Goal: Obtain resource: Obtain resource

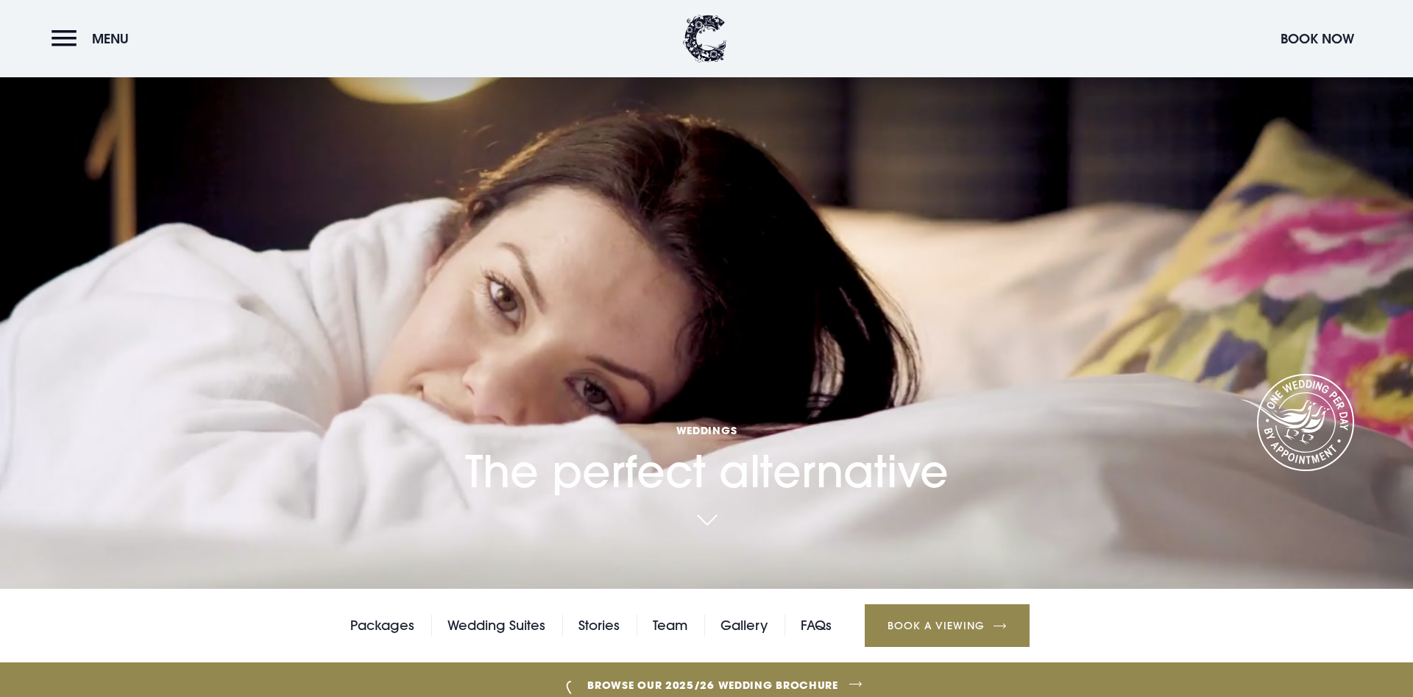
scroll to position [1165, 0]
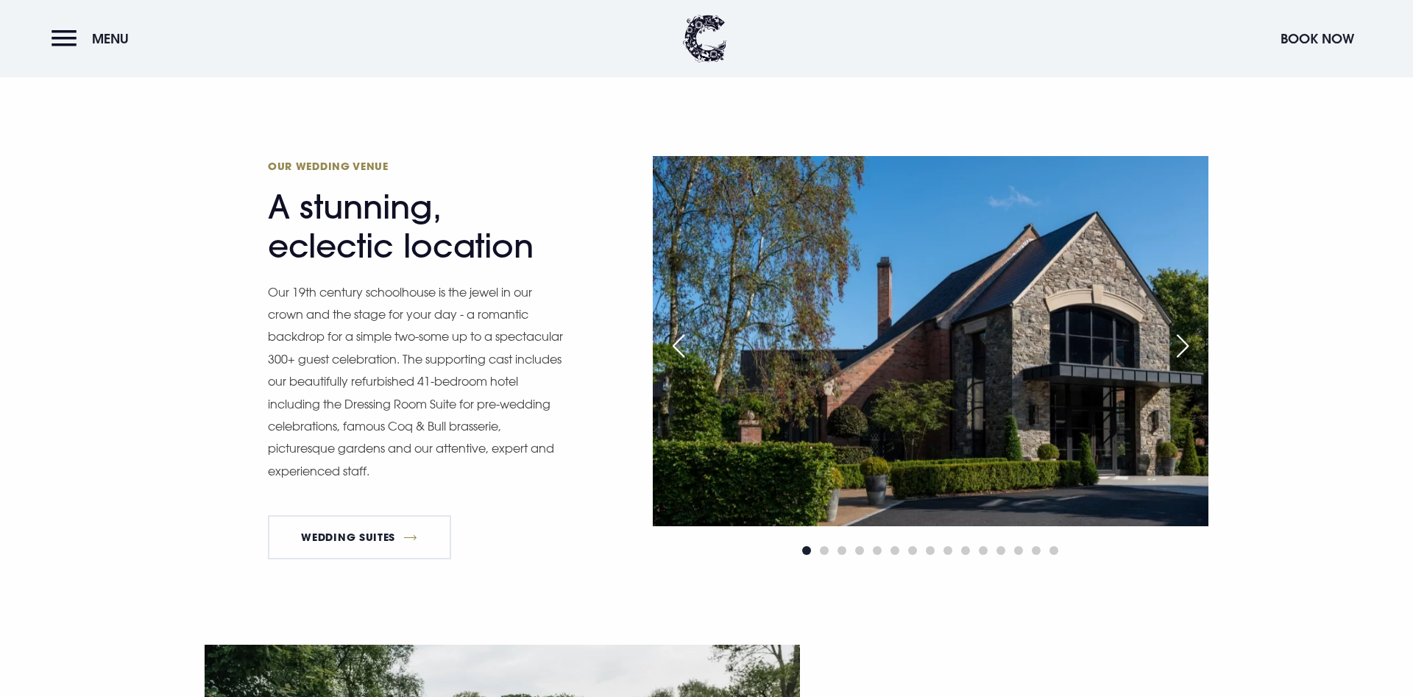
click at [1181, 343] on div "Next slide" at bounding box center [1183, 346] width 37 height 32
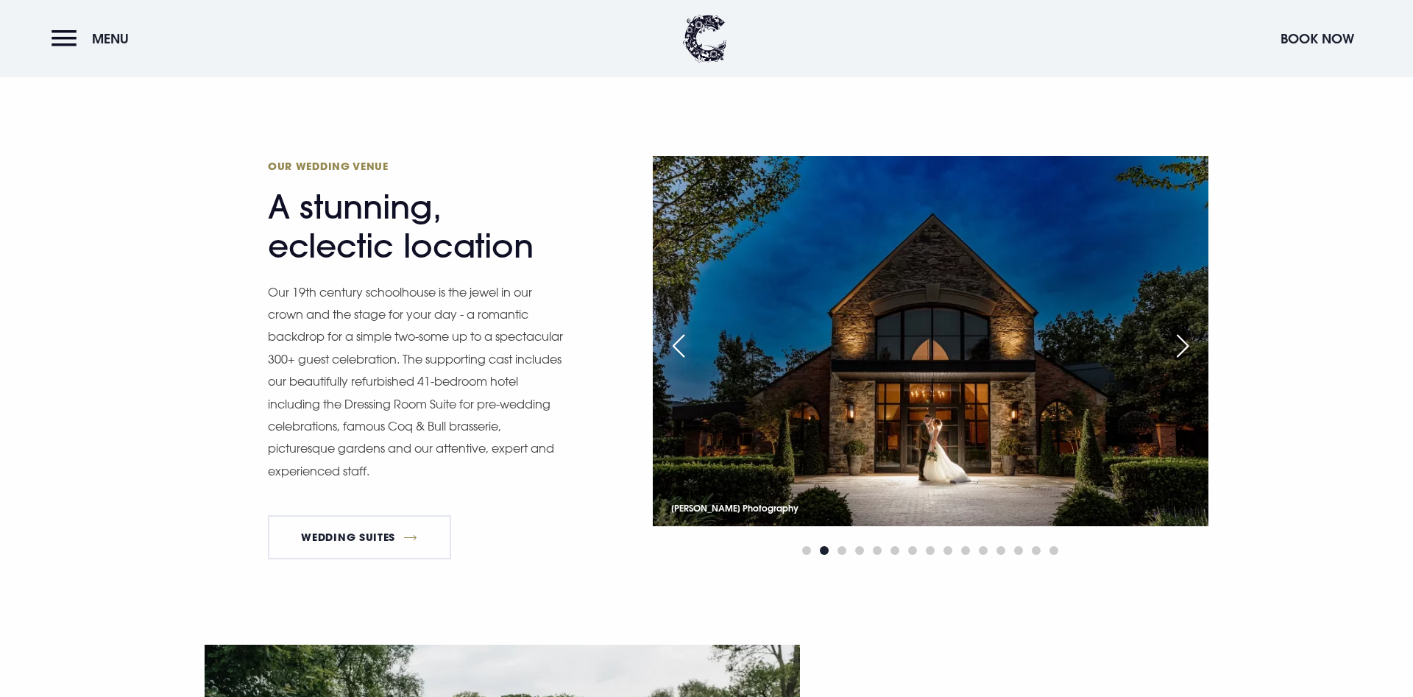
click at [1178, 345] on div "Next slide" at bounding box center [1183, 346] width 37 height 32
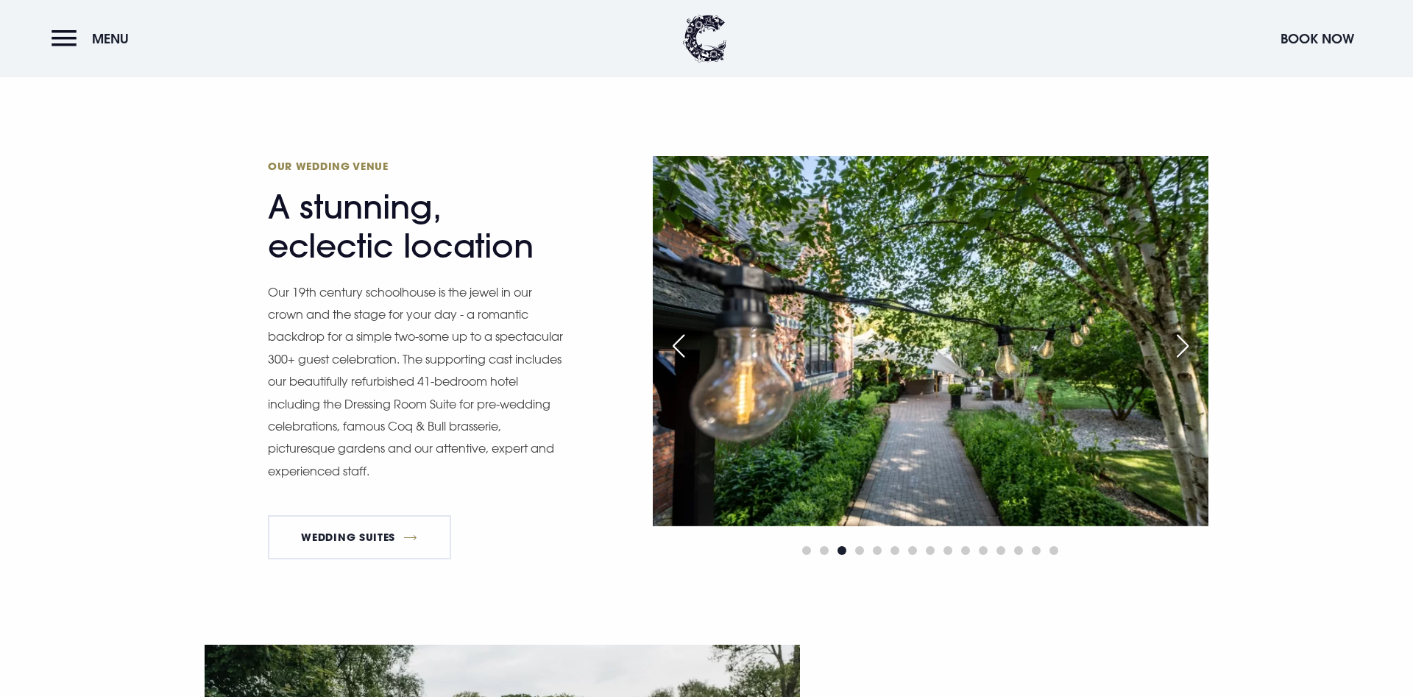
click at [1178, 345] on div "Next slide" at bounding box center [1183, 346] width 37 height 32
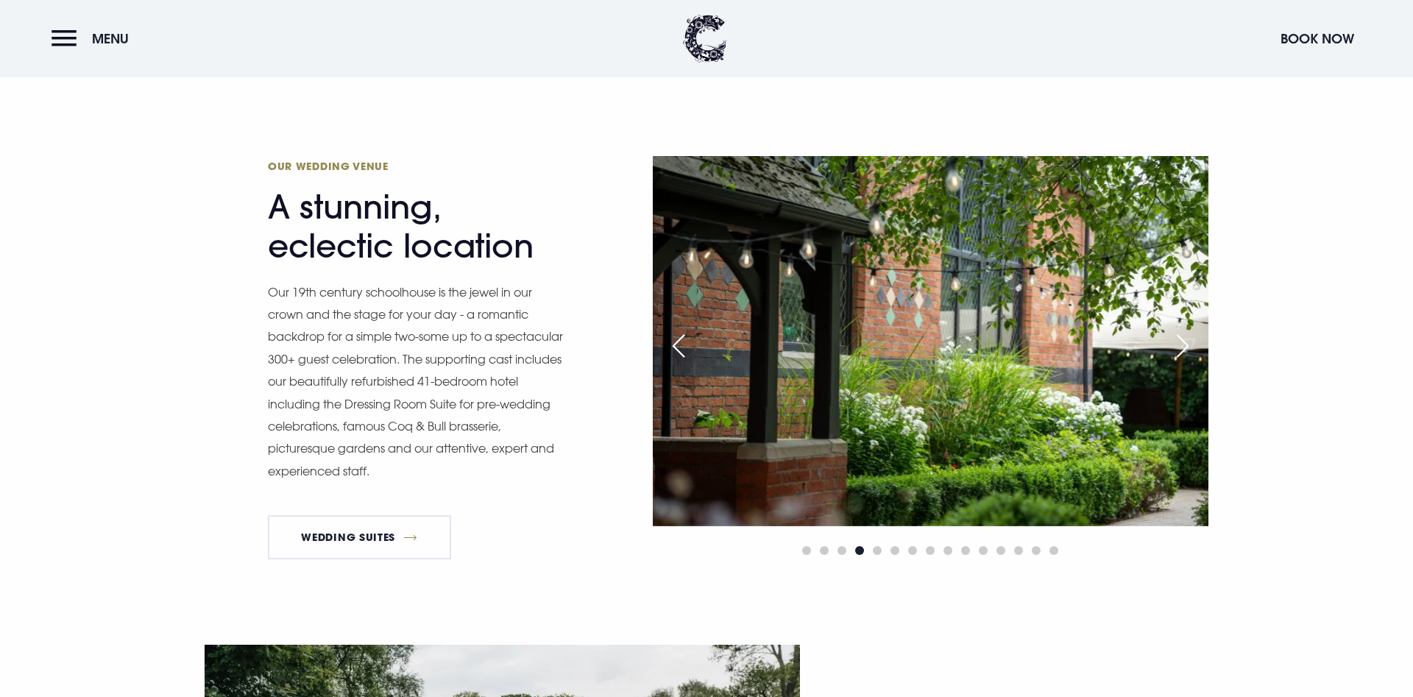
click at [1178, 345] on div "Next slide" at bounding box center [1183, 346] width 37 height 32
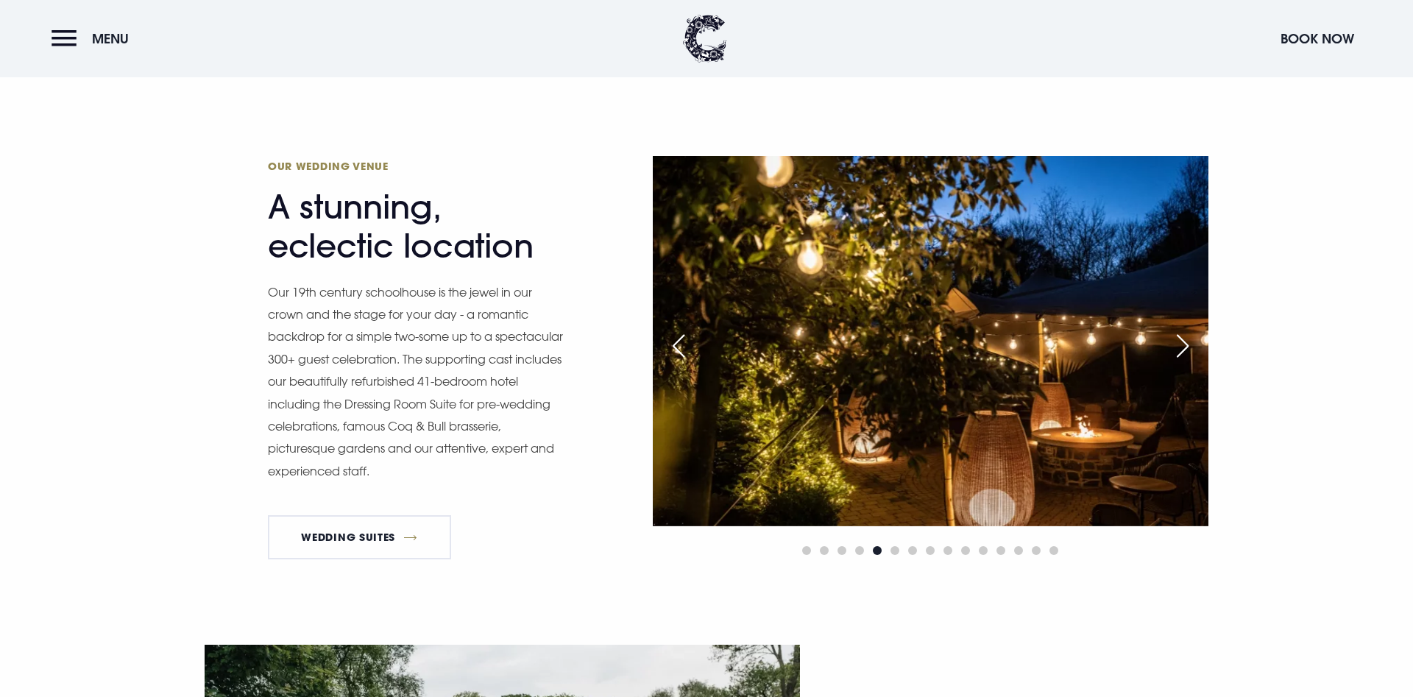
click at [1178, 345] on div "Next slide" at bounding box center [1183, 346] width 37 height 32
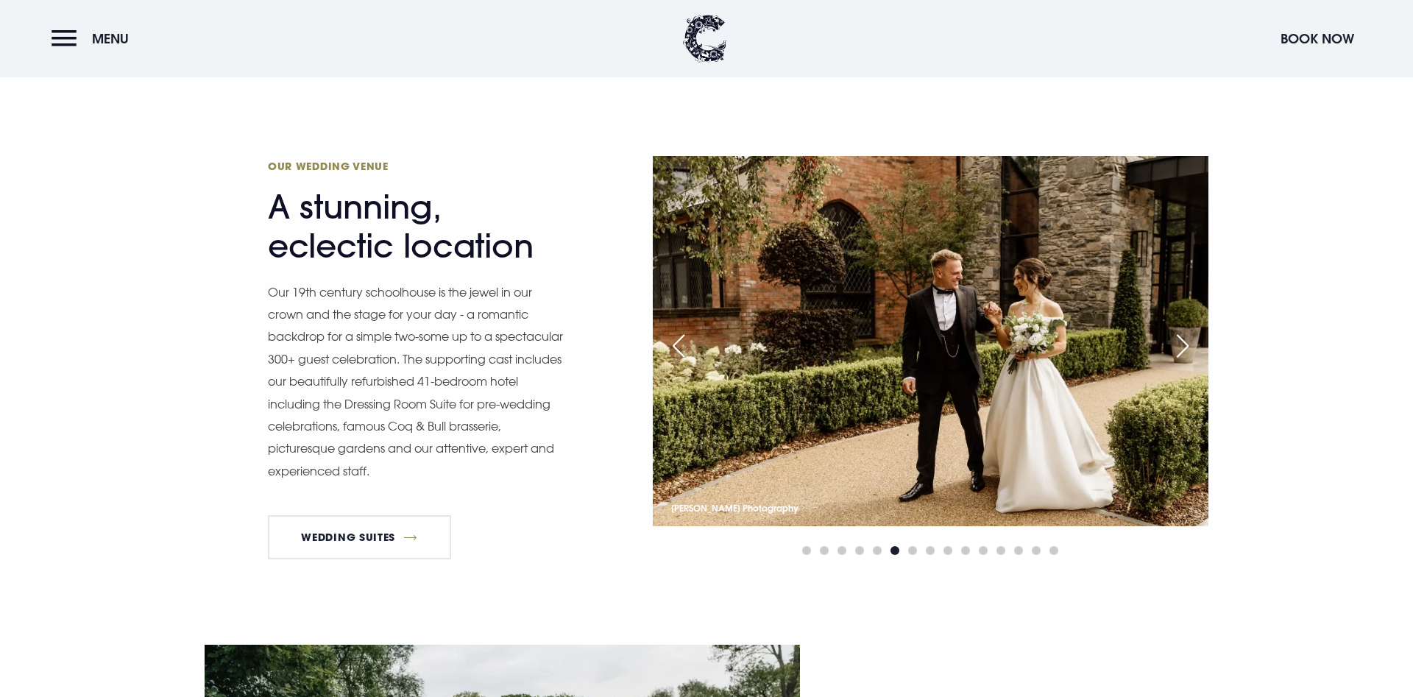
click at [1178, 345] on div "Next slide" at bounding box center [1183, 346] width 37 height 32
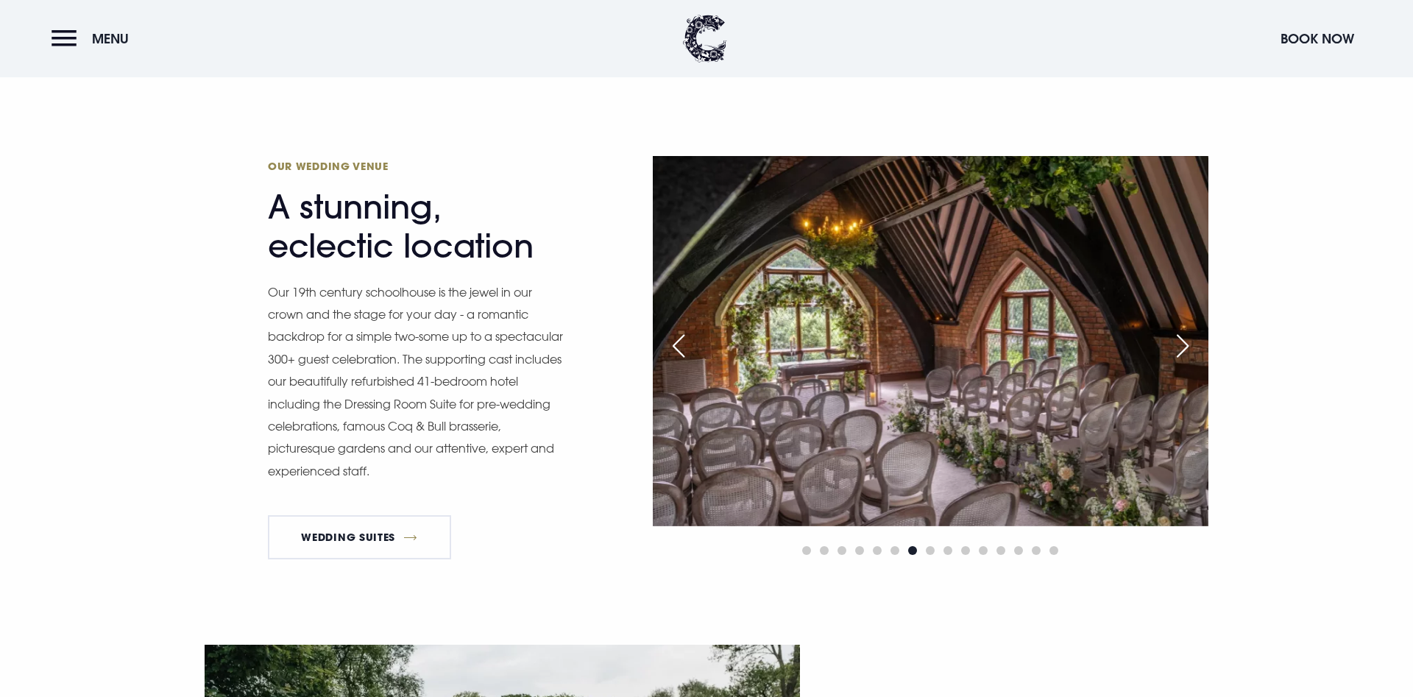
click at [1178, 344] on div "Next slide" at bounding box center [1183, 346] width 37 height 32
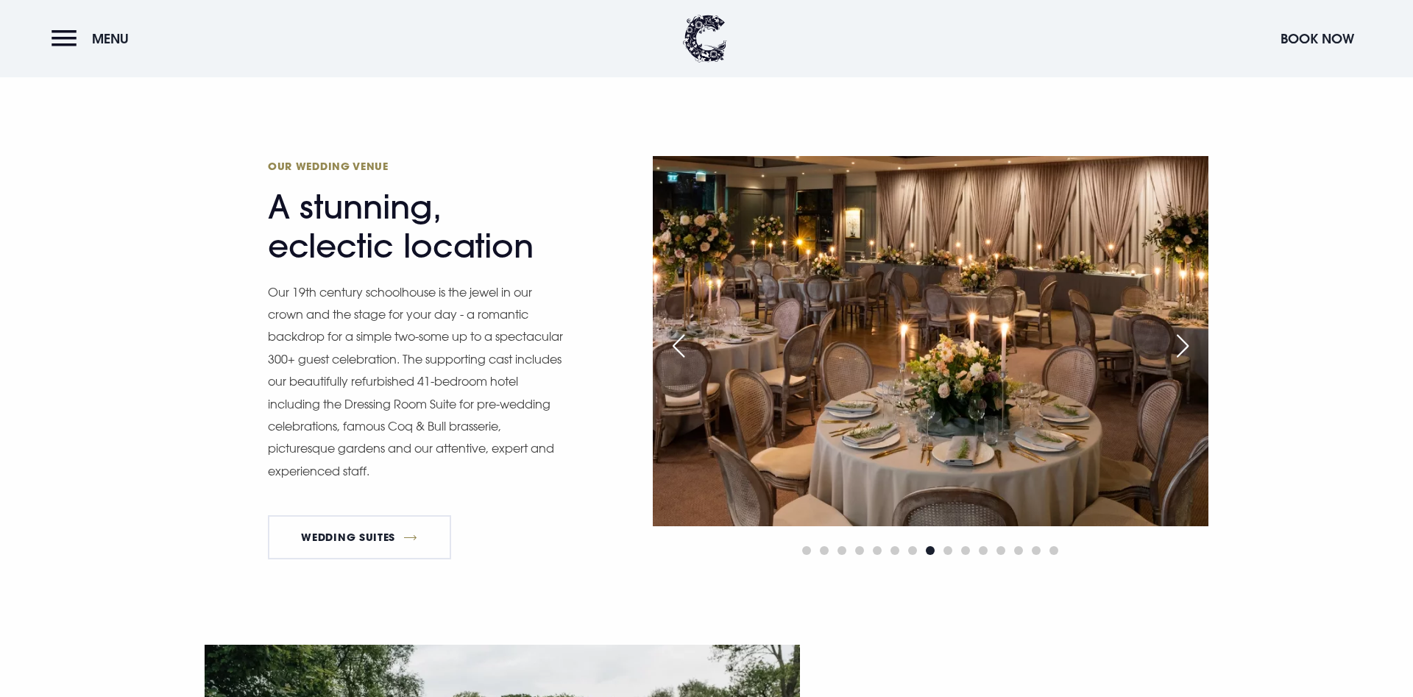
click at [1179, 341] on div "Next slide" at bounding box center [1183, 346] width 37 height 32
click at [1183, 338] on div "Next slide" at bounding box center [1183, 346] width 37 height 32
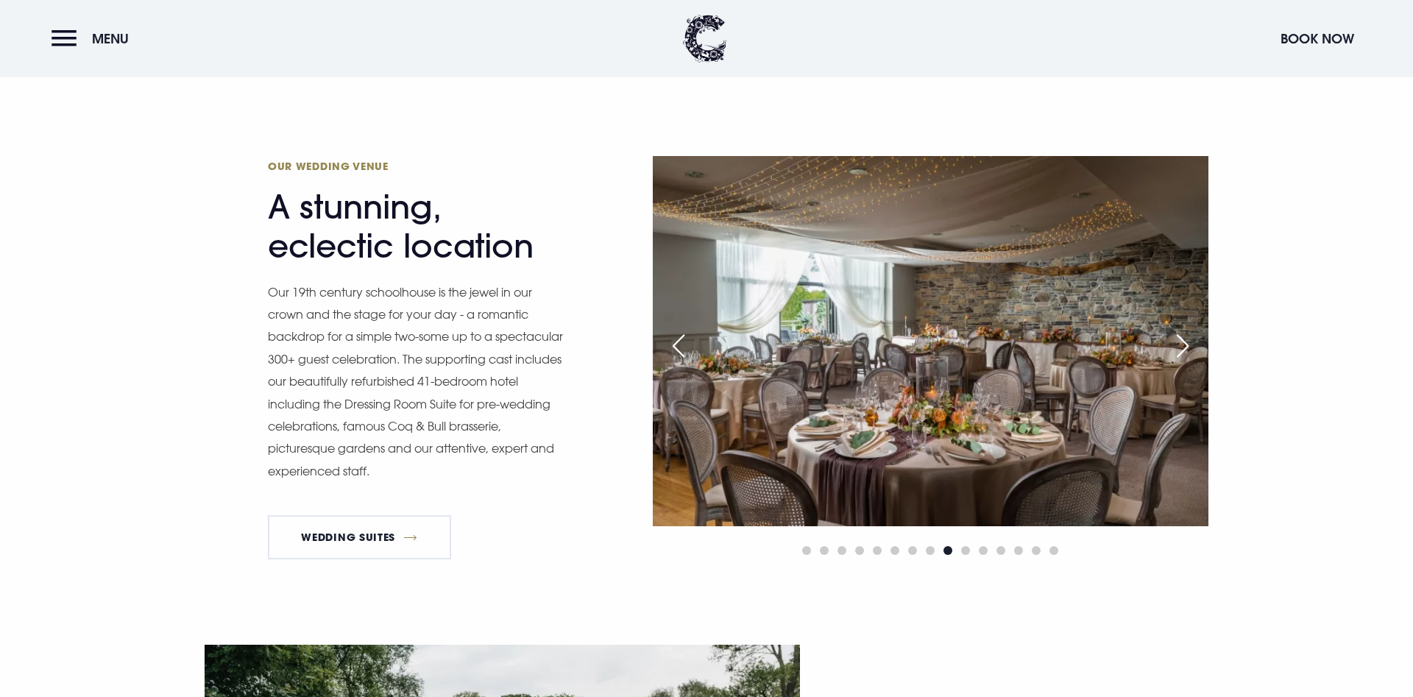
click at [1183, 338] on div "Next slide" at bounding box center [1183, 346] width 37 height 32
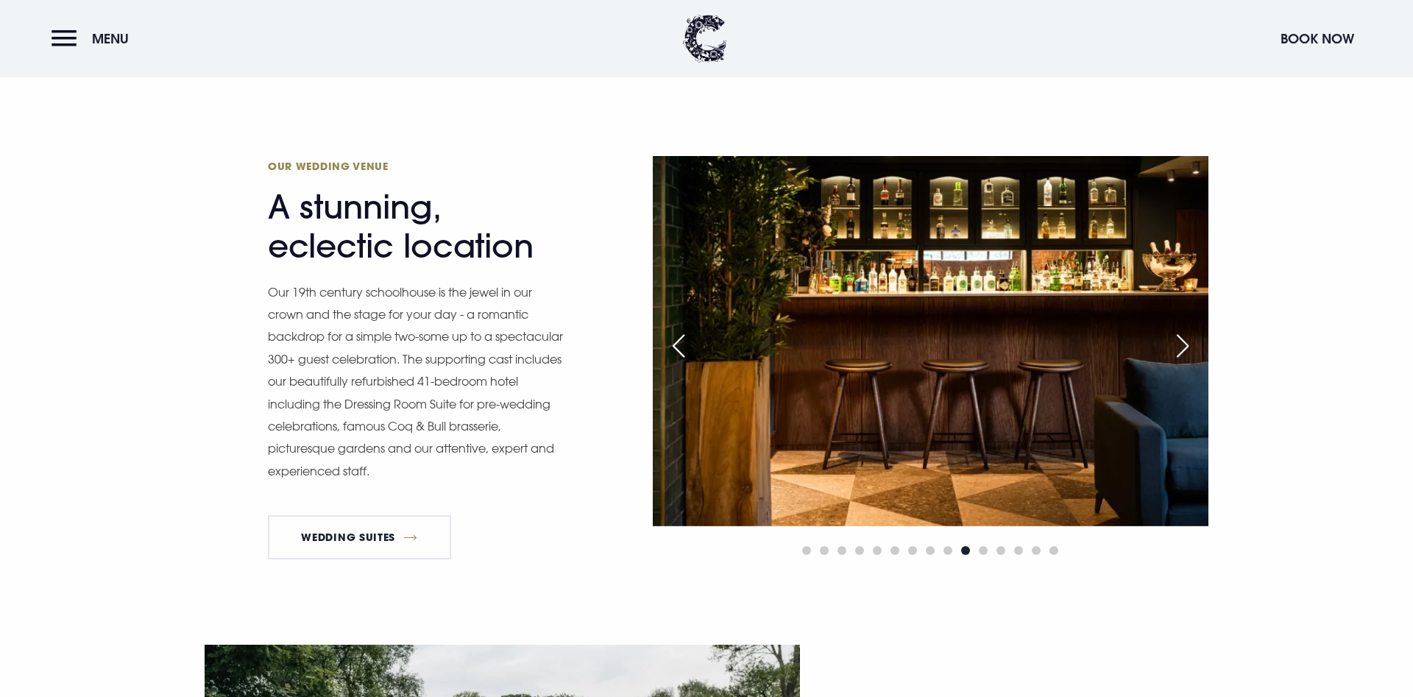
click at [1183, 338] on div "Next slide" at bounding box center [1183, 346] width 37 height 32
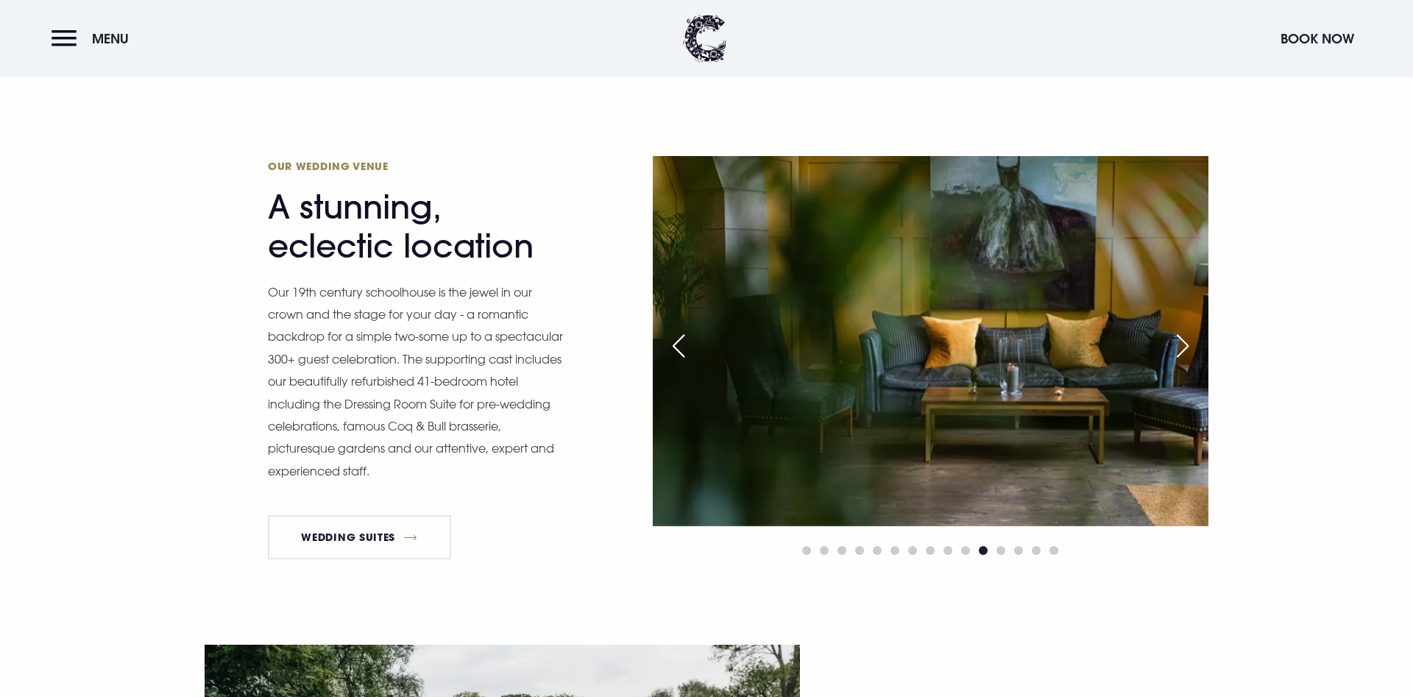
click at [1183, 338] on div "Next slide" at bounding box center [1183, 346] width 37 height 32
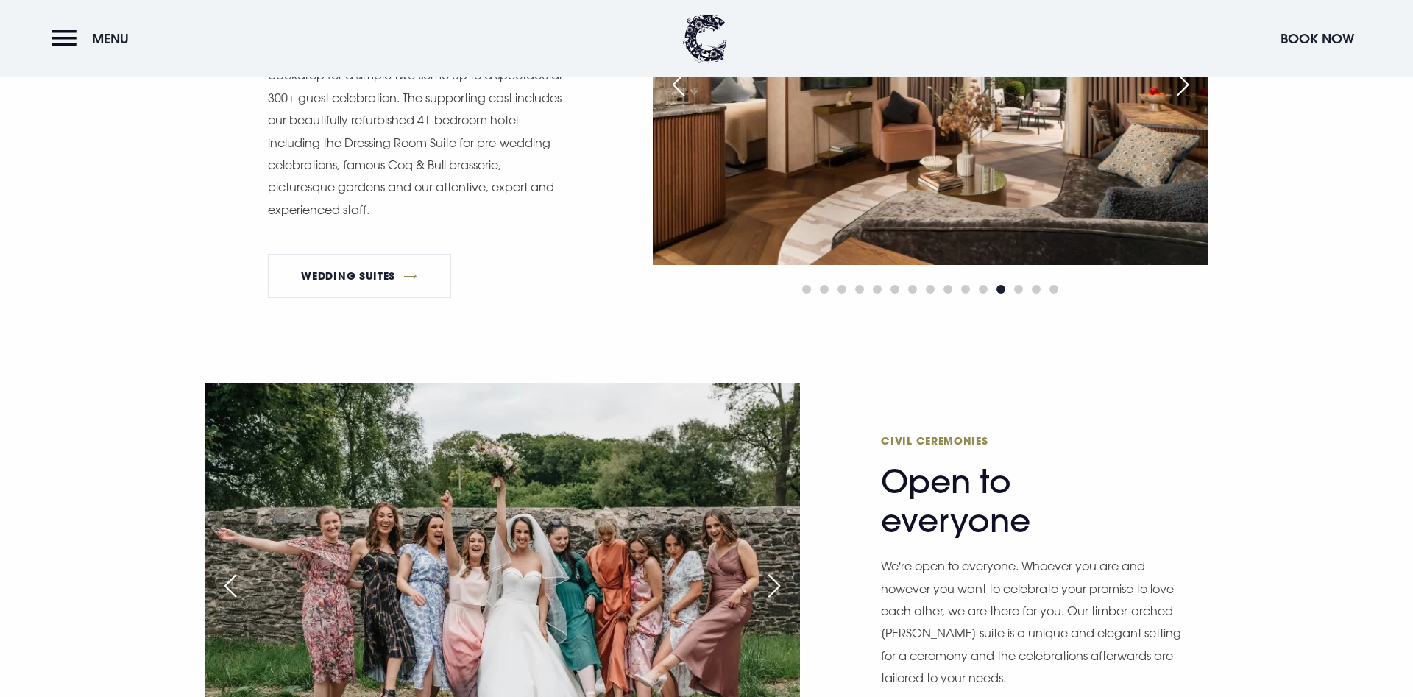
scroll to position [1616, 0]
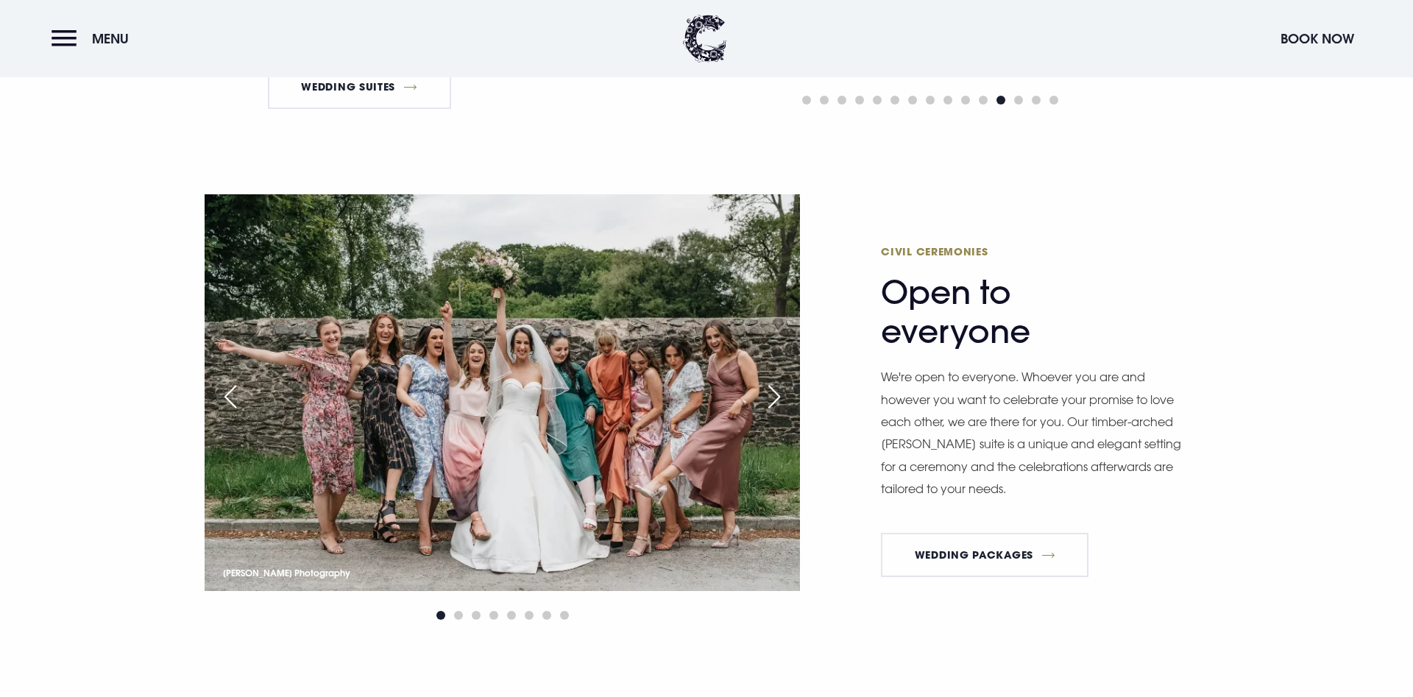
click at [778, 388] on div "Next slide" at bounding box center [774, 397] width 37 height 32
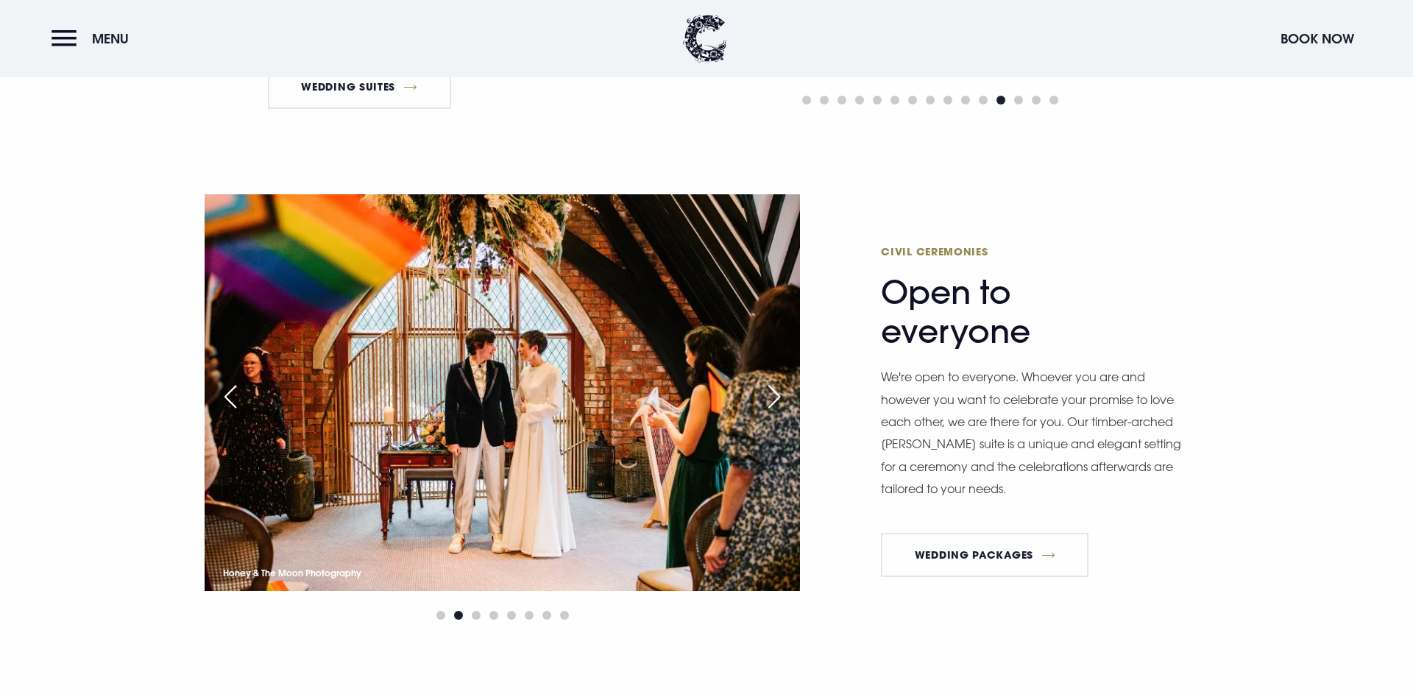
click at [778, 387] on div "Next slide" at bounding box center [774, 397] width 37 height 32
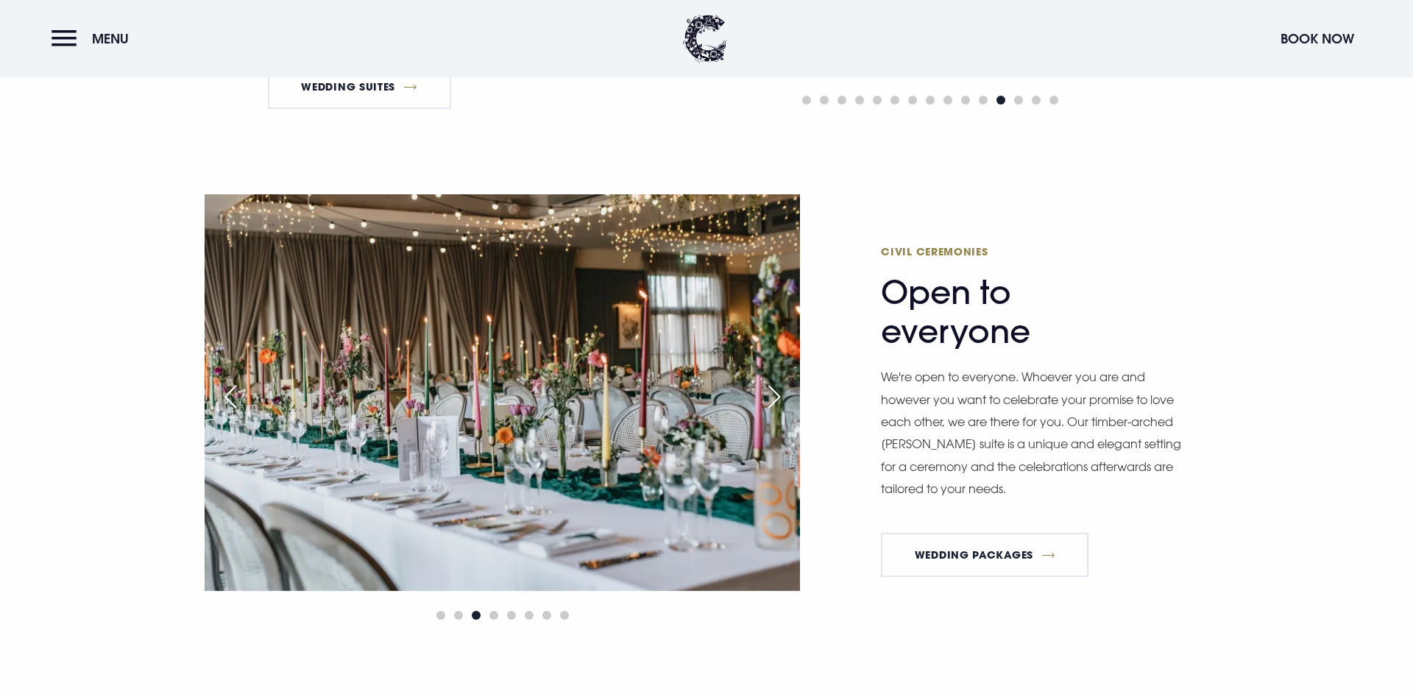
click at [779, 386] on div "Next slide" at bounding box center [774, 397] width 37 height 32
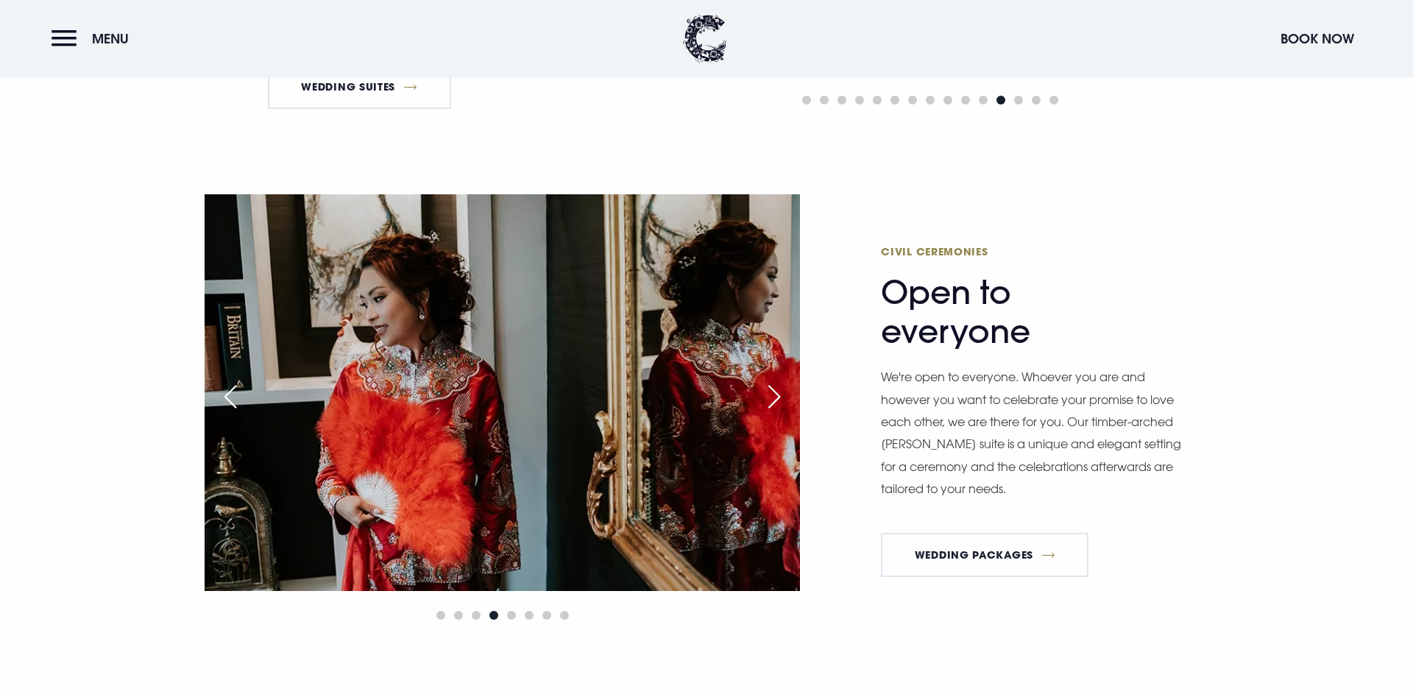
click at [781, 382] on div "Next slide" at bounding box center [774, 397] width 37 height 32
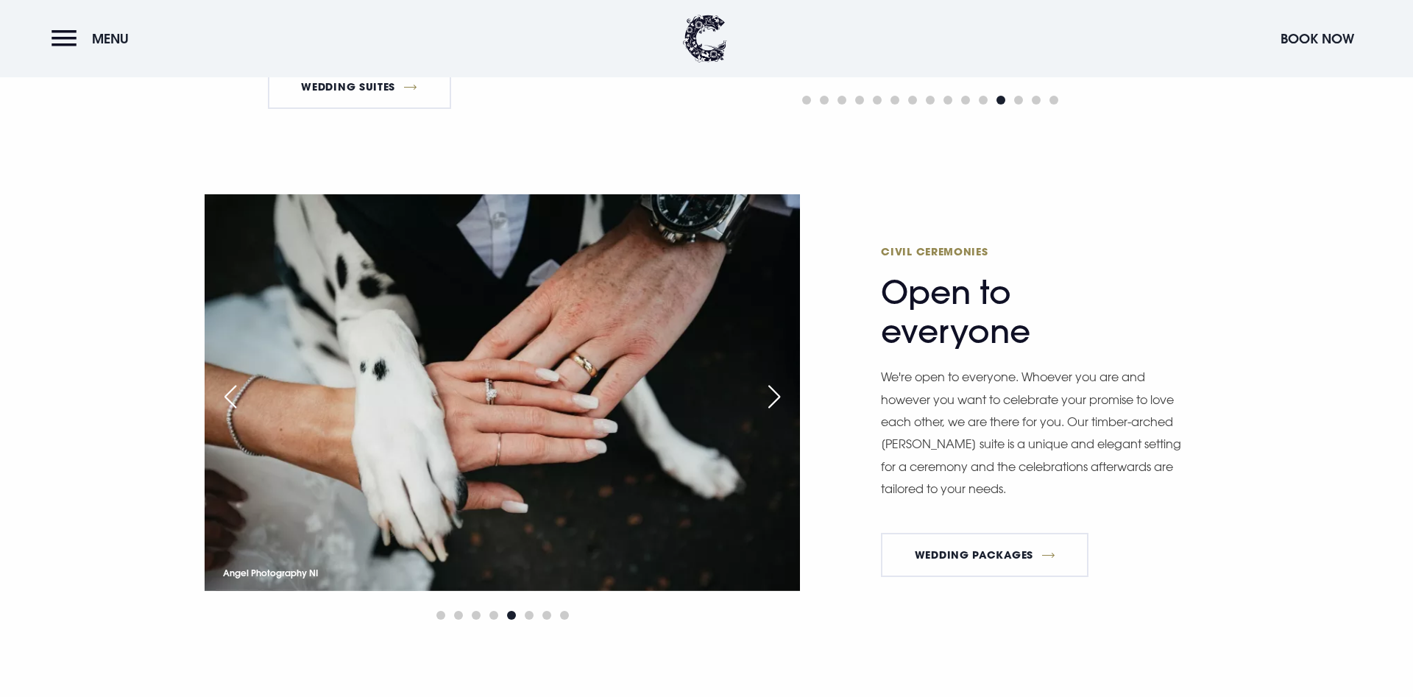
click at [781, 382] on div "Next slide" at bounding box center [774, 397] width 37 height 32
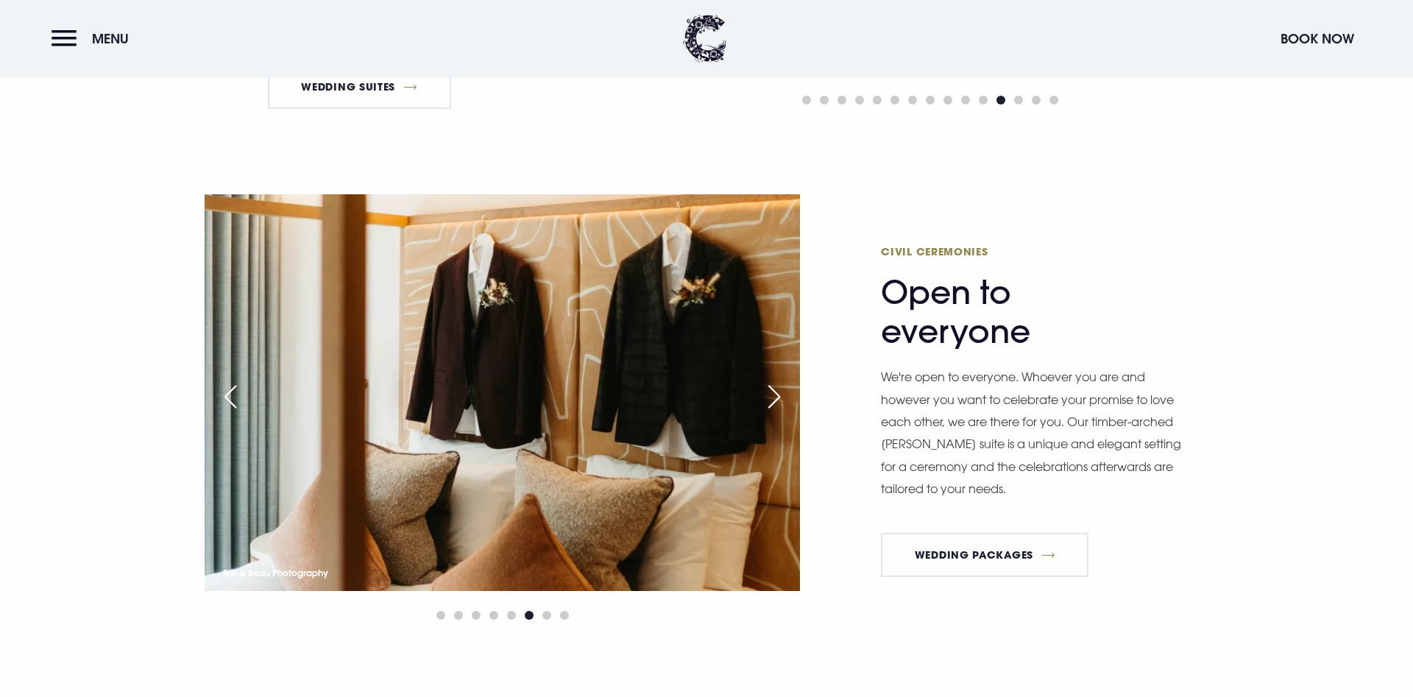
click at [781, 382] on div "Next slide" at bounding box center [774, 397] width 37 height 32
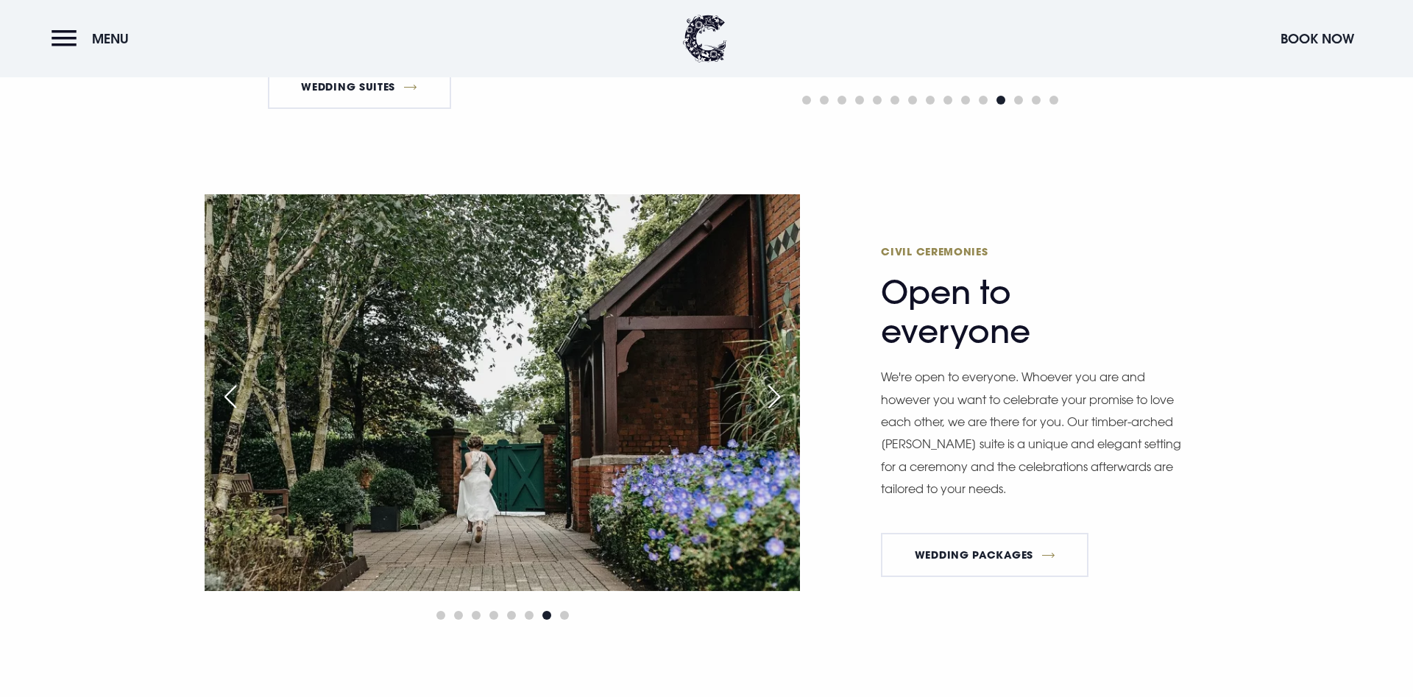
click at [781, 382] on div "Next slide" at bounding box center [774, 397] width 37 height 32
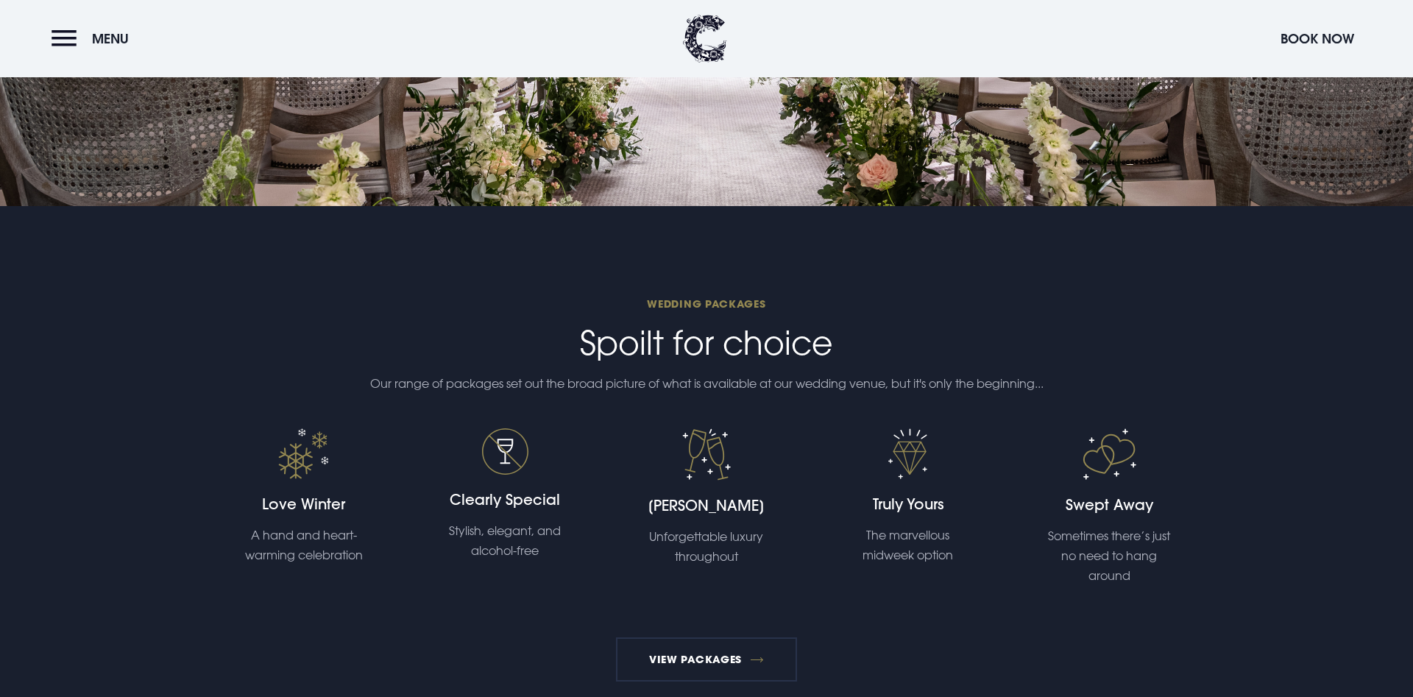
scroll to position [2967, 0]
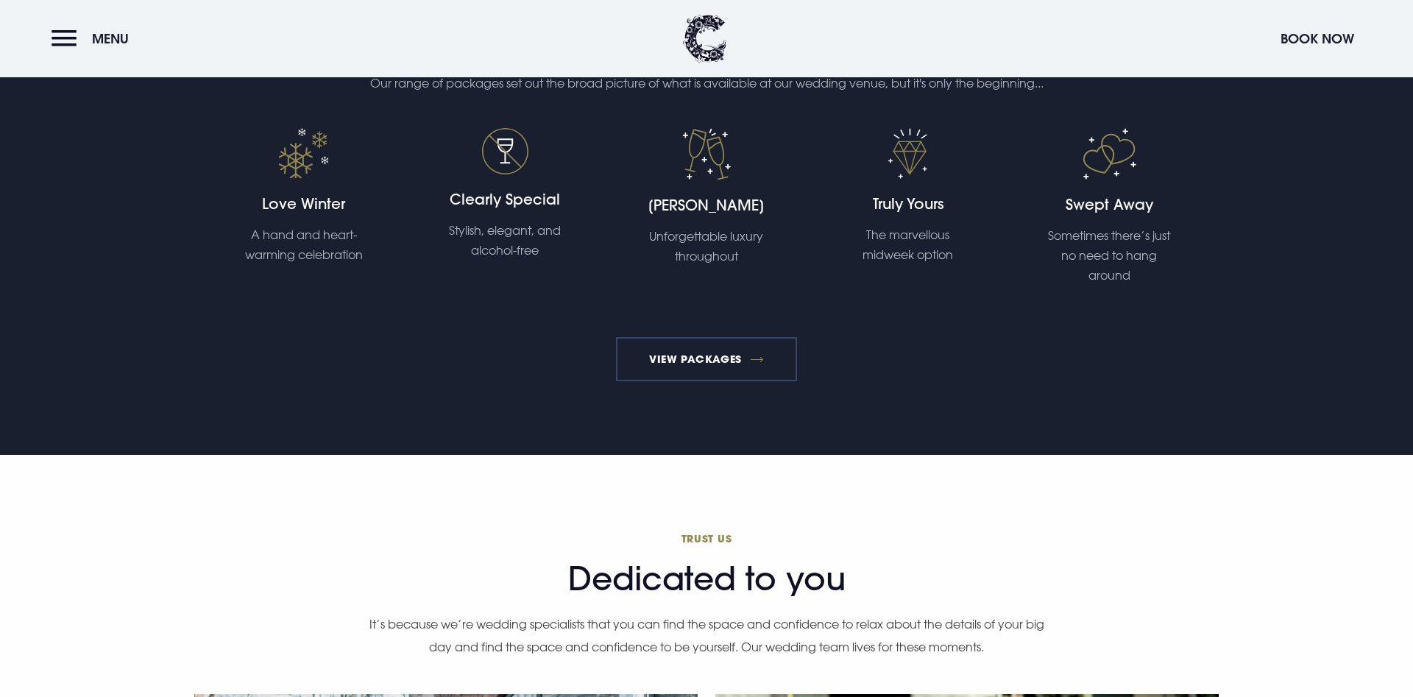
click at [734, 359] on link "View Packages" at bounding box center [707, 359] width 182 height 44
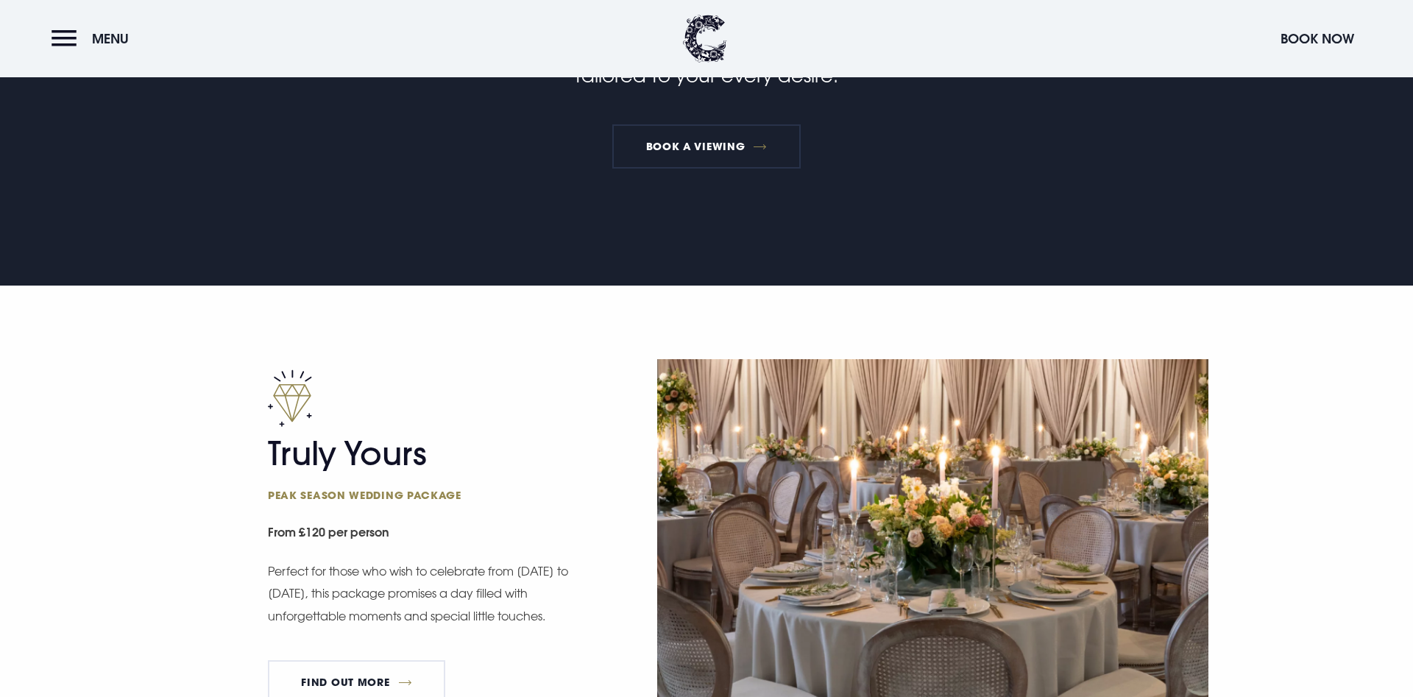
scroll to position [450, 0]
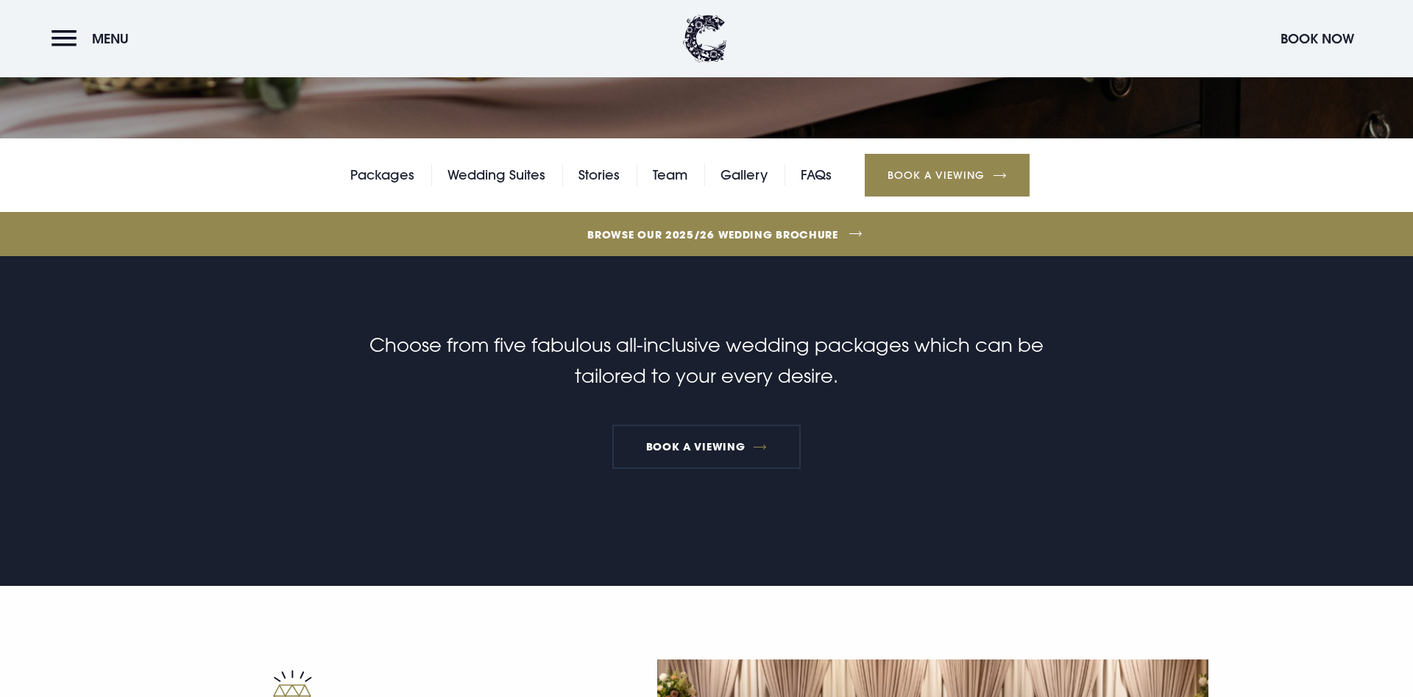
click at [704, 231] on link "Browse our 2025/26 wedding brochure" at bounding box center [713, 234] width 3078 height 55
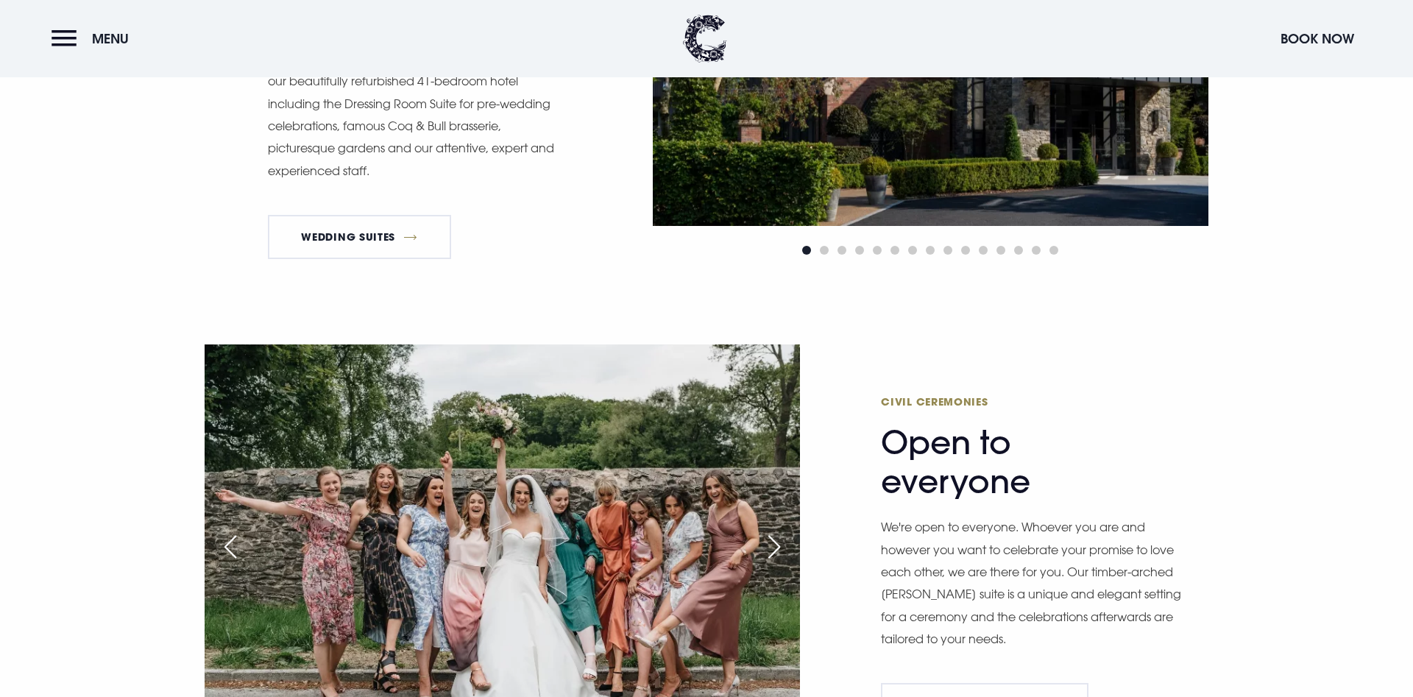
scroll to position [1130, 0]
